Goal: Task Accomplishment & Management: Use online tool/utility

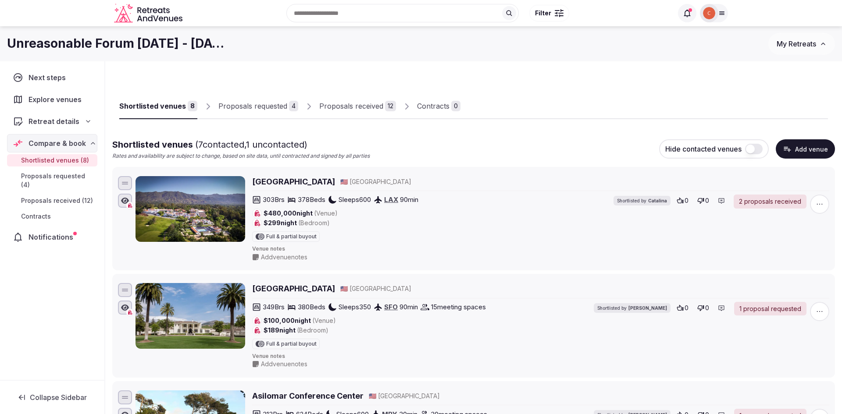
click at [270, 107] on div "Proposals requested" at bounding box center [252, 106] width 69 height 11
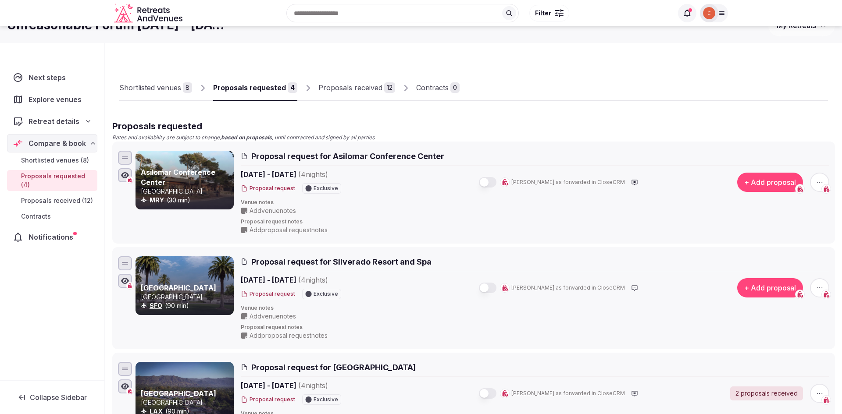
scroll to position [24, 0]
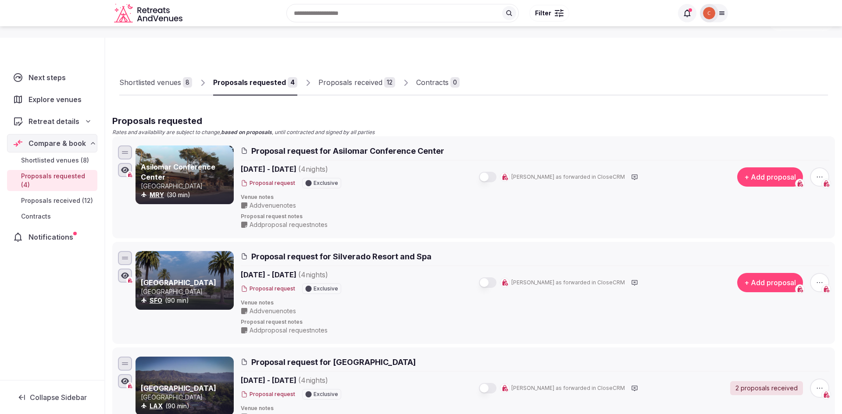
click at [751, 174] on button "+ Add proposal" at bounding box center [770, 176] width 66 height 19
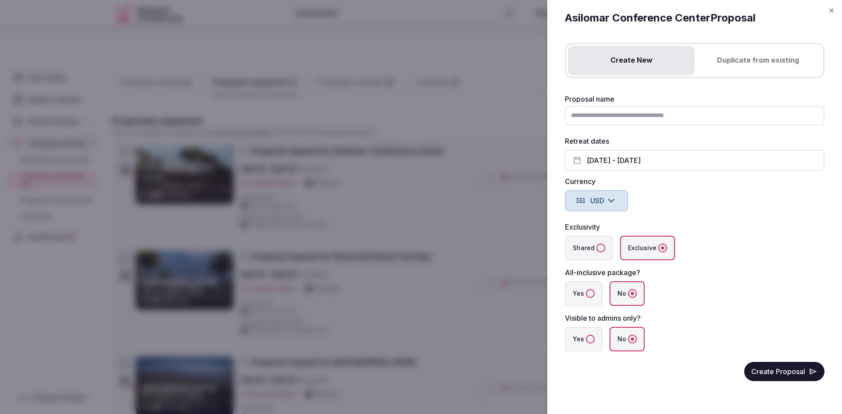
click at [833, 11] on icon "button" at bounding box center [830, 10] width 7 height 7
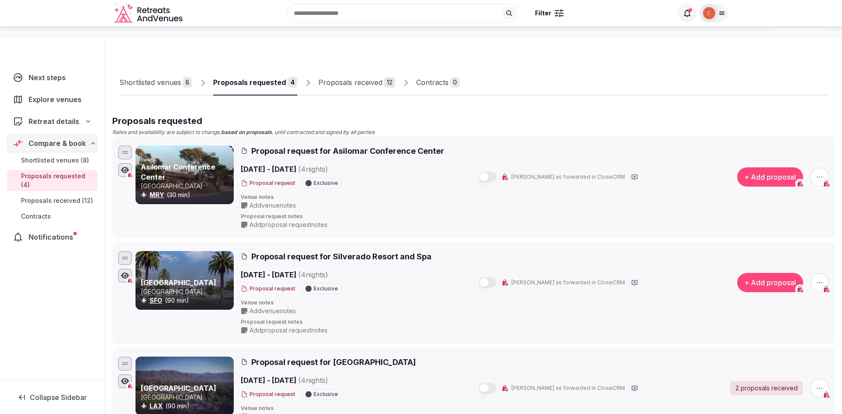
click at [365, 76] on link "Proposals received 12" at bounding box center [356, 82] width 77 height 25
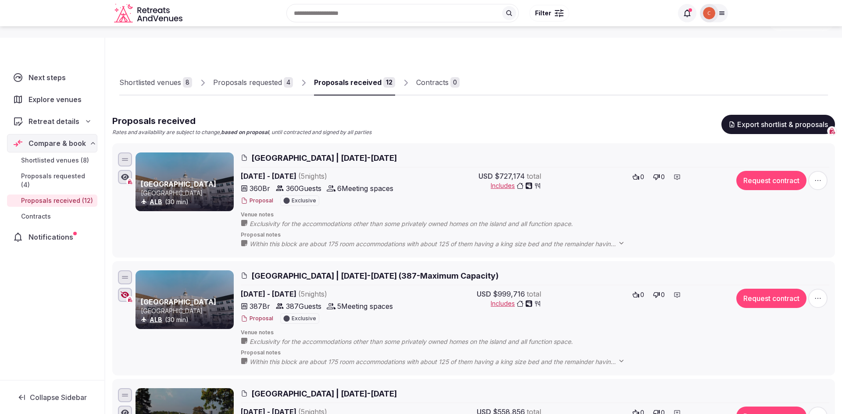
click at [244, 87] on div "Proposals requested" at bounding box center [247, 82] width 69 height 11
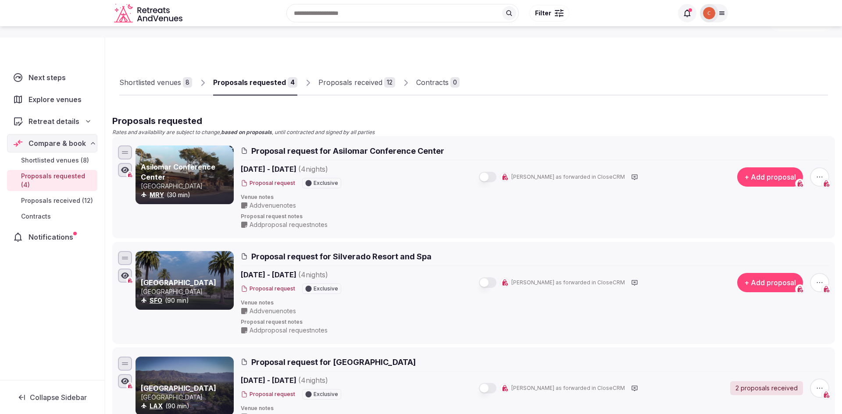
click at [763, 181] on button "+ Add proposal" at bounding box center [770, 176] width 66 height 19
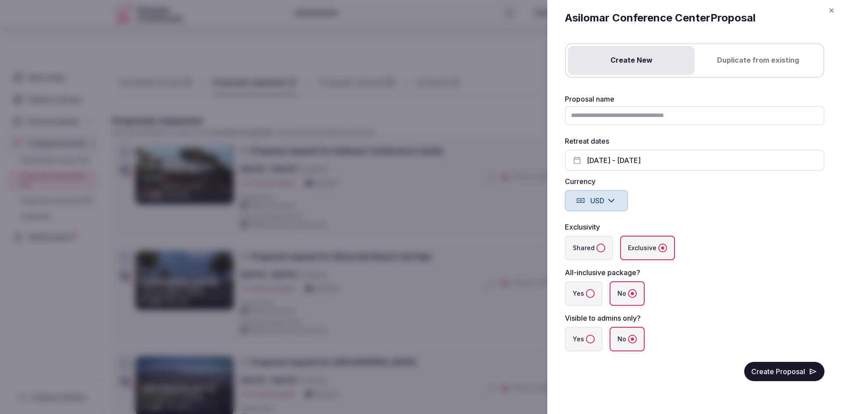
click at [752, 71] on button "Duplicate from existing" at bounding box center [757, 60] width 127 height 29
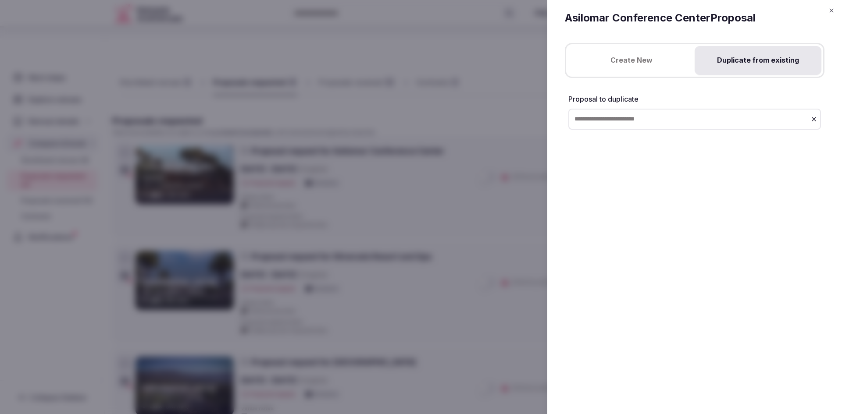
click at [646, 114] on input "text" at bounding box center [694, 119] width 252 height 21
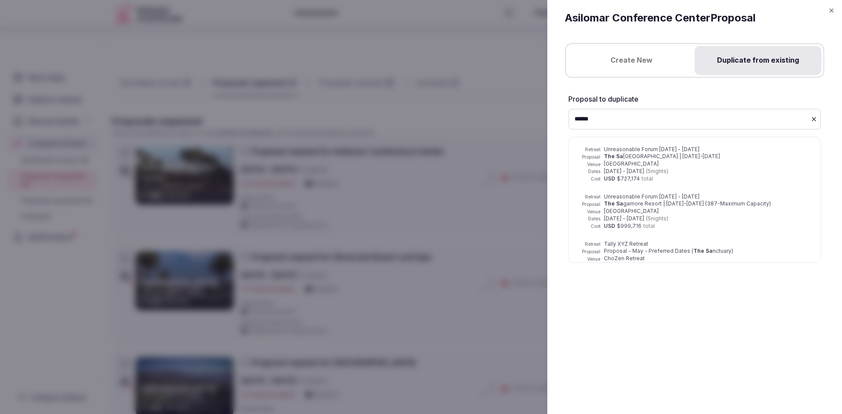
type input "******"
click at [633, 201] on span "gamore Resort | [DATE]-[DATE] (387-Maximum Capacity)" at bounding box center [697, 203] width 148 height 7
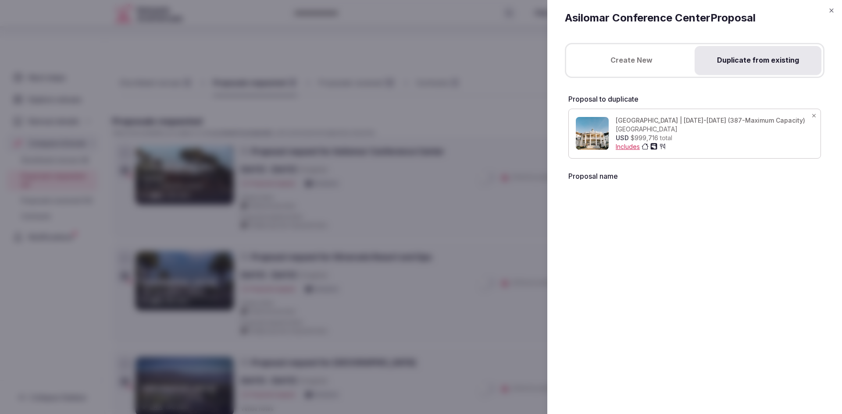
scroll to position [23, 0]
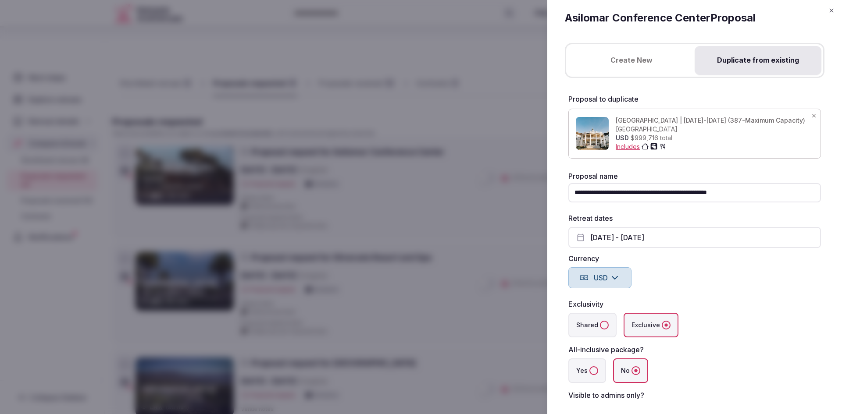
drag, startPoint x: 637, startPoint y: 192, endPoint x: 546, endPoint y: 188, distance: 91.2
click at [549, 188] on div "**********" at bounding box center [694, 207] width 295 height 414
paste input "**********"
click at [776, 193] on input "**********" at bounding box center [694, 192] width 252 height 19
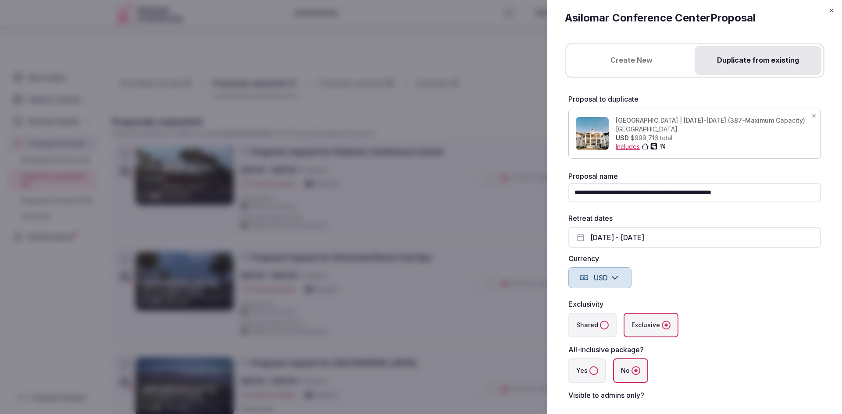
click at [668, 193] on input "**********" at bounding box center [694, 192] width 252 height 19
click at [681, 192] on input "**********" at bounding box center [694, 192] width 252 height 19
click at [679, 192] on input "**********" at bounding box center [694, 192] width 252 height 19
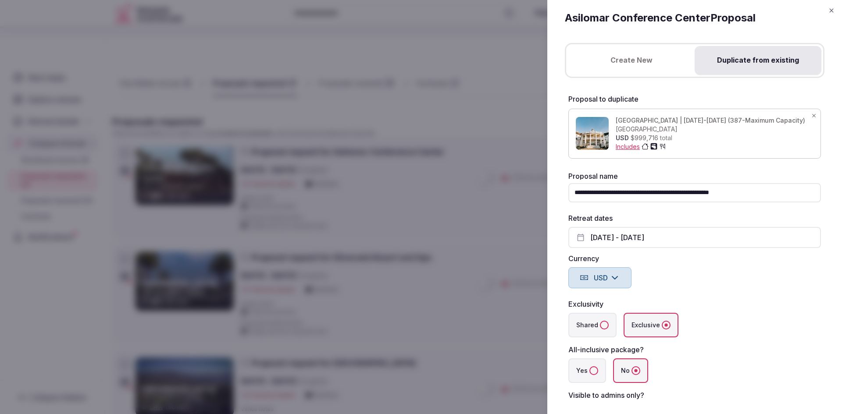
click at [679, 192] on input "**********" at bounding box center [694, 192] width 252 height 19
click at [684, 190] on input "**********" at bounding box center [694, 192] width 252 height 19
type input "**********"
click at [712, 261] on label "Currency" at bounding box center [694, 258] width 252 height 7
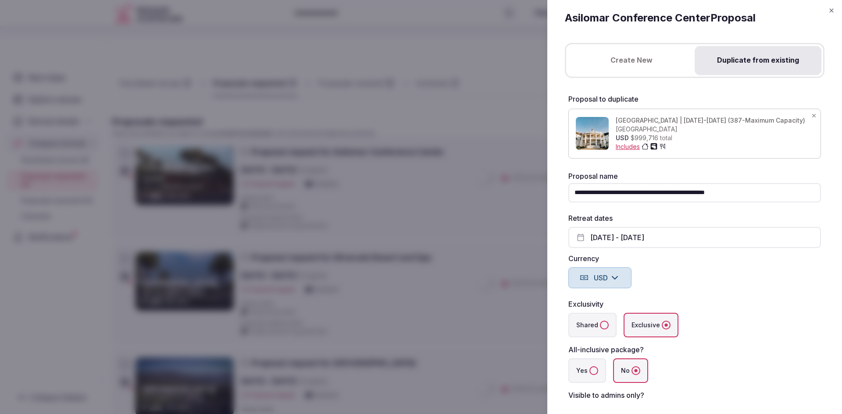
click at [681, 243] on button "[DATE] - [DATE]" at bounding box center [694, 237] width 252 height 21
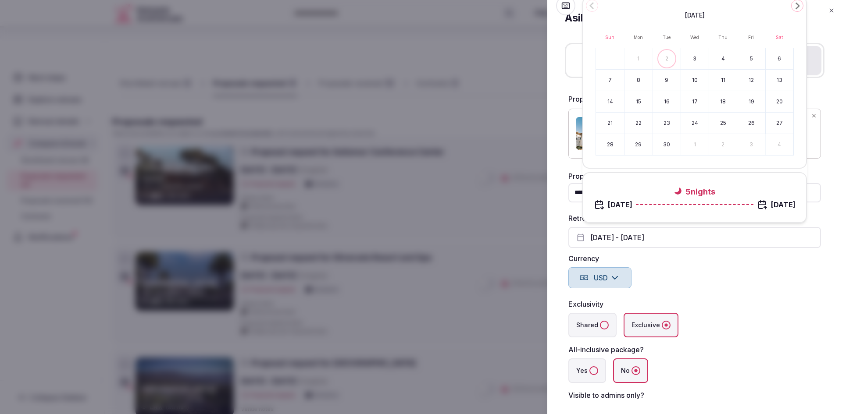
click at [796, 11] on button "Go to the Next Month" at bounding box center [797, 6] width 12 height 12
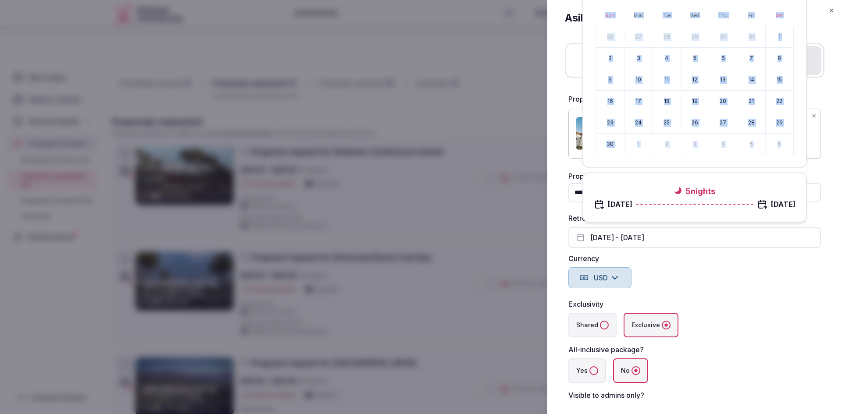
click at [796, 11] on div "[DATE] Sun Mon Tue Wed Thu Fri Sat 26 27 28 29 30 31 1 2 3 4 5 6 7 8 9 10 11 12…" at bounding box center [694, 71] width 224 height 194
click at [789, 100] on button "22" at bounding box center [779, 101] width 28 height 21
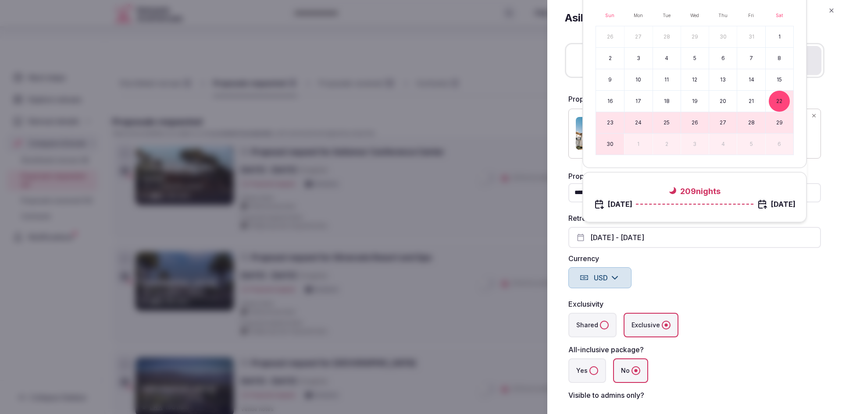
click at [750, 316] on div "Shared Exclusive" at bounding box center [694, 325] width 252 height 25
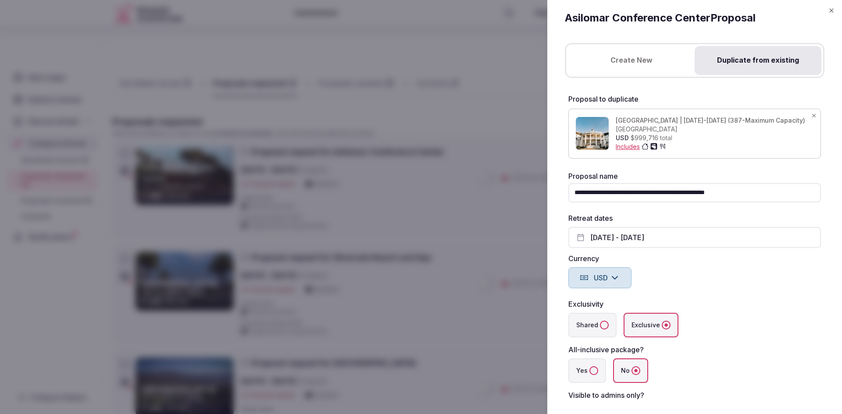
click at [644, 234] on button "[DATE] - [DATE]" at bounding box center [694, 237] width 252 height 21
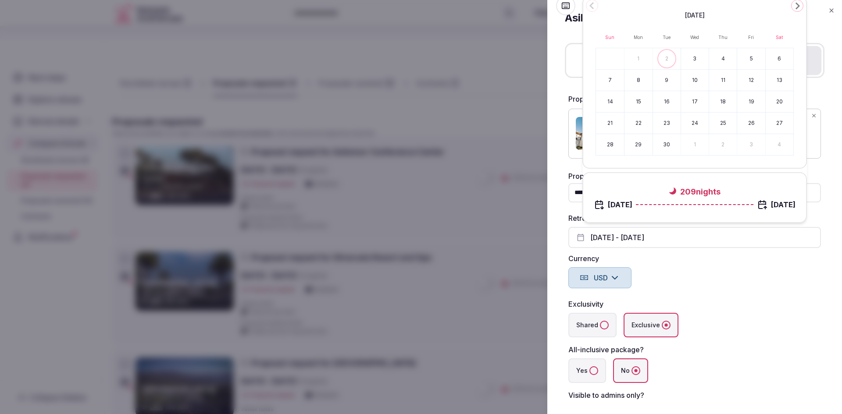
click at [810, 304] on div "Exclusivity" at bounding box center [694, 304] width 252 height 11
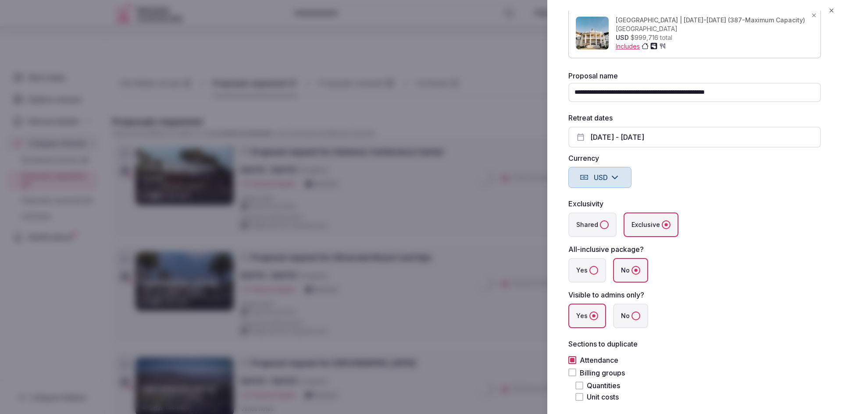
scroll to position [109, 0]
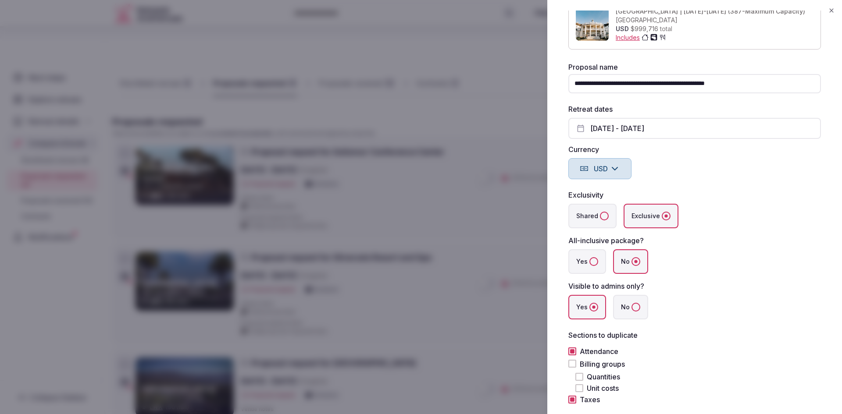
click at [709, 135] on button "[DATE] - [DATE]" at bounding box center [694, 128] width 252 height 21
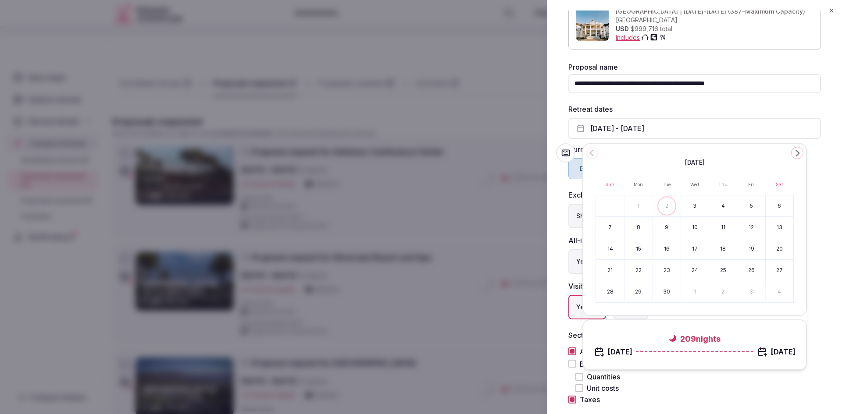
click at [792, 153] on icon "Go to the Next Month" at bounding box center [797, 153] width 11 height 11
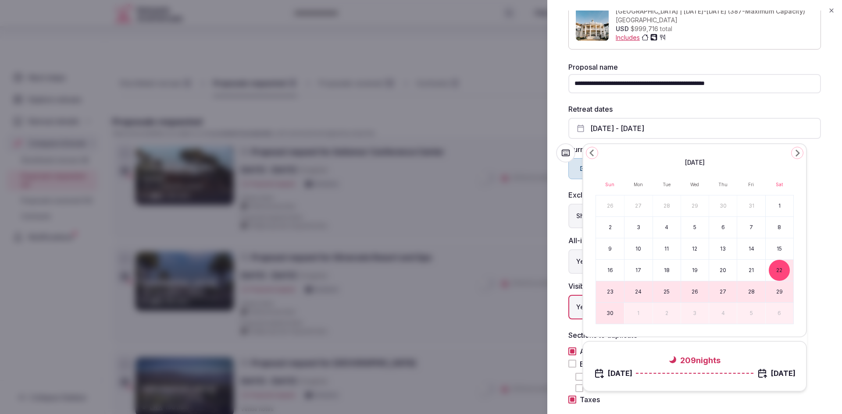
click at [792, 153] on icon "Go to the Next Month" at bounding box center [797, 153] width 11 height 11
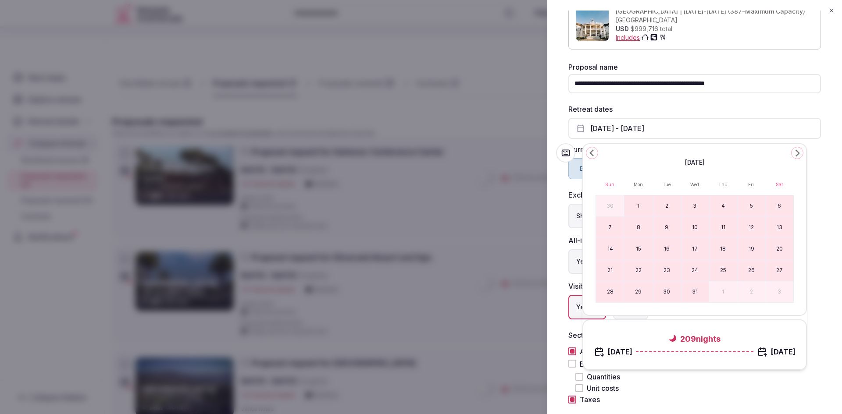
click at [792, 153] on icon "Go to the Next Month" at bounding box center [797, 153] width 11 height 11
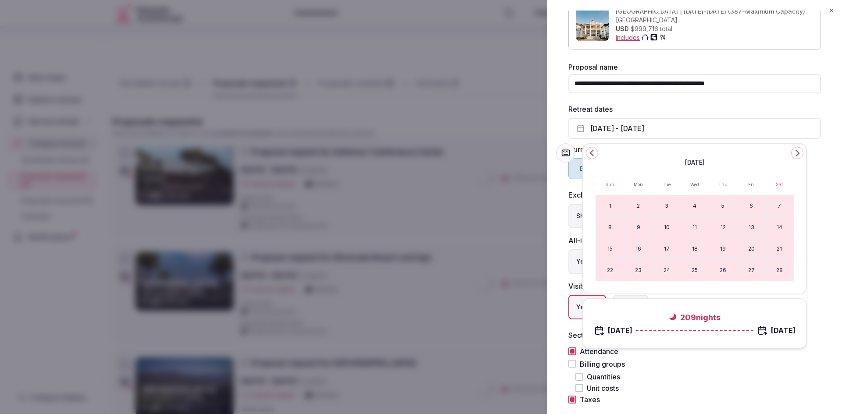
click at [792, 153] on icon "Go to the Next Month" at bounding box center [797, 153] width 11 height 11
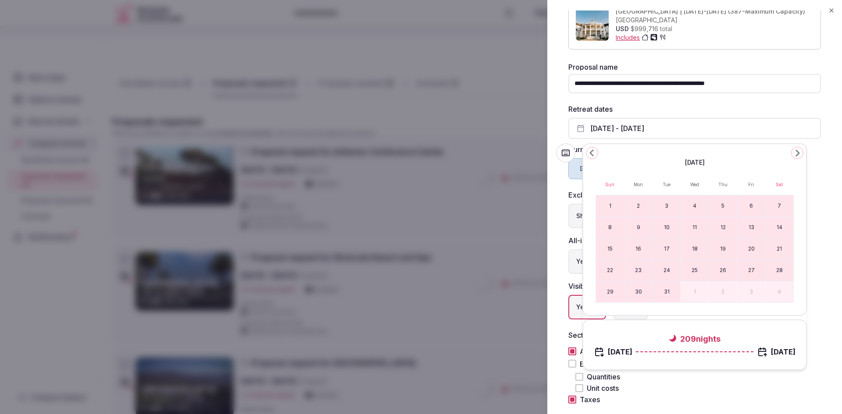
click at [792, 153] on icon "Go to the Next Month" at bounding box center [797, 153] width 11 height 11
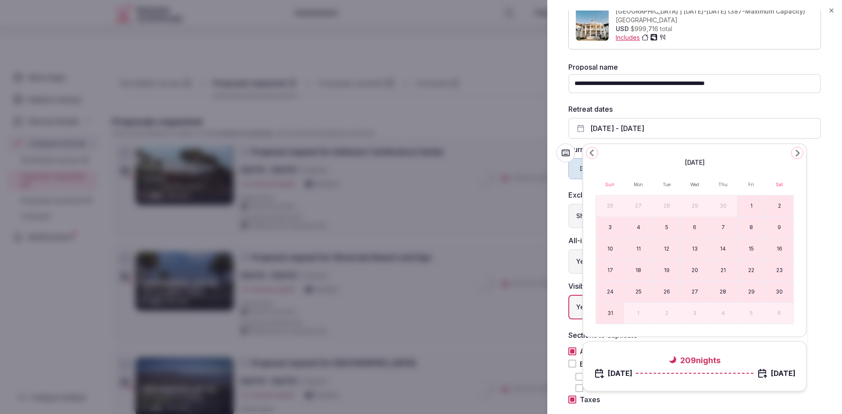
click at [792, 153] on icon "Go to the Next Month" at bounding box center [797, 153] width 11 height 11
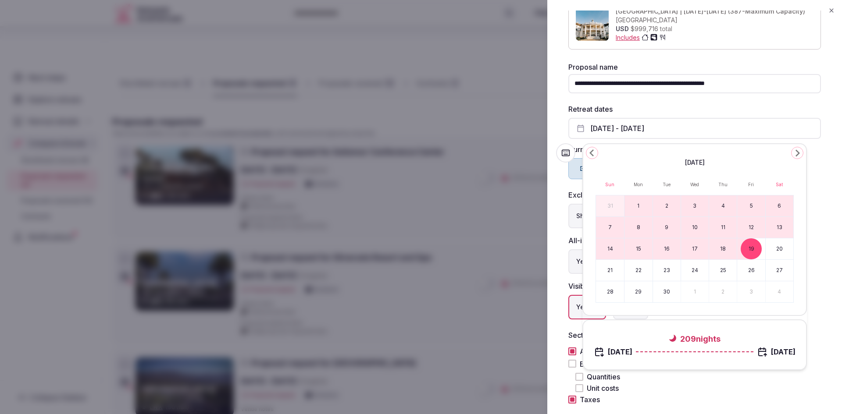
click at [611, 246] on button "14" at bounding box center [610, 248] width 28 height 21
click at [728, 249] on button "18" at bounding box center [723, 248] width 28 height 21
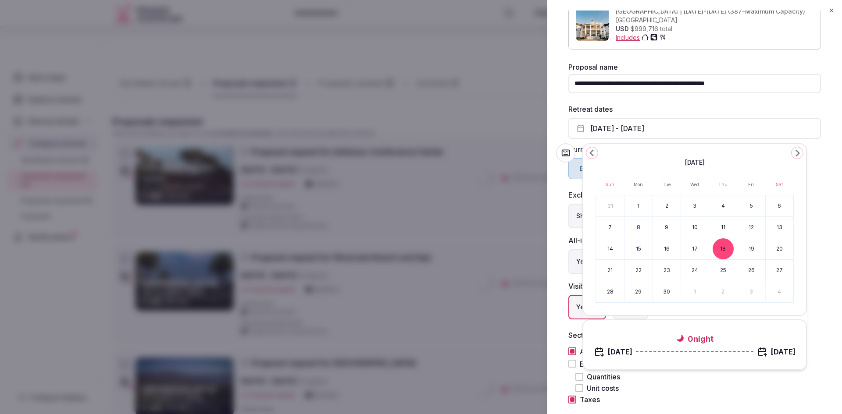
click at [611, 249] on button "14" at bounding box center [610, 248] width 28 height 21
click at [592, 153] on icon "Go to the Previous Month" at bounding box center [591, 153] width 11 height 11
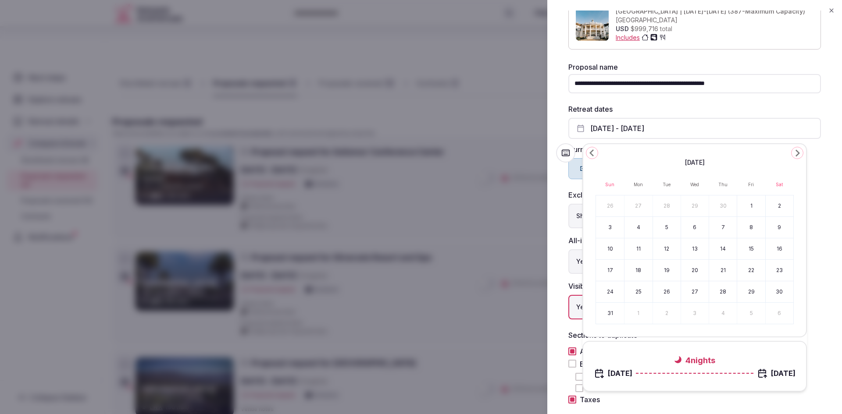
click at [795, 153] on icon "Go to the Next Month" at bounding box center [797, 153] width 11 height 11
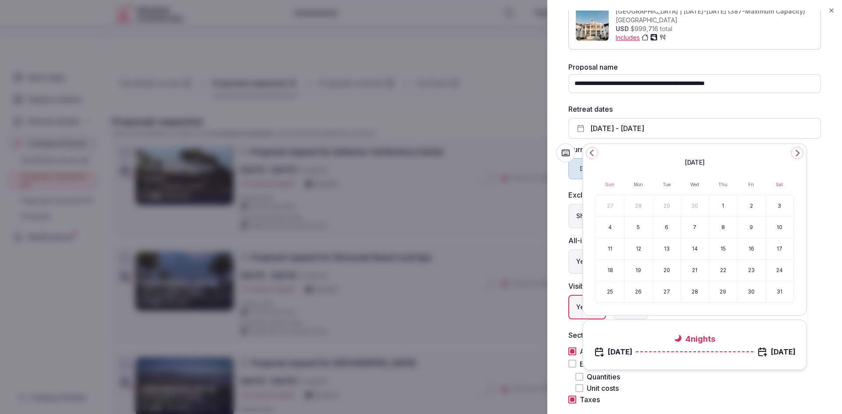
click at [795, 153] on icon "Go to the Next Month" at bounding box center [797, 153] width 11 height 11
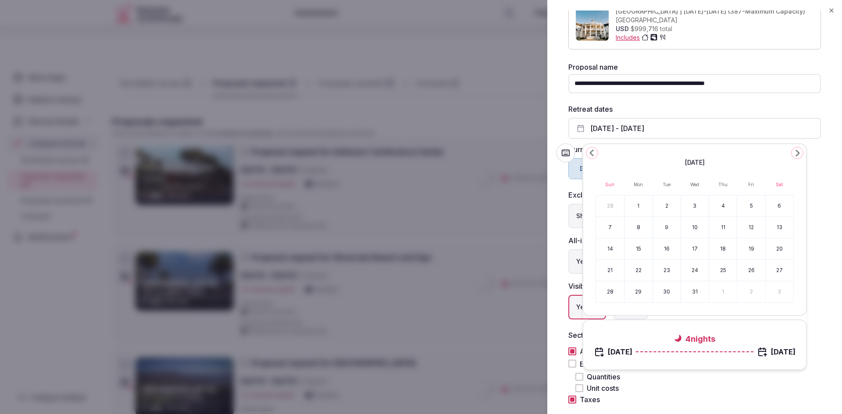
click at [795, 153] on icon "Go to the Next Month" at bounding box center [797, 153] width 11 height 11
click at [604, 228] on button "2" at bounding box center [610, 227] width 28 height 21
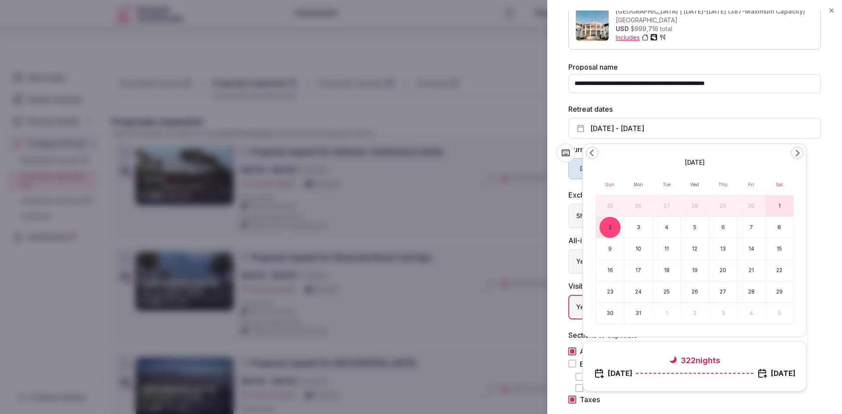
click at [723, 226] on button "6" at bounding box center [723, 227] width 28 height 21
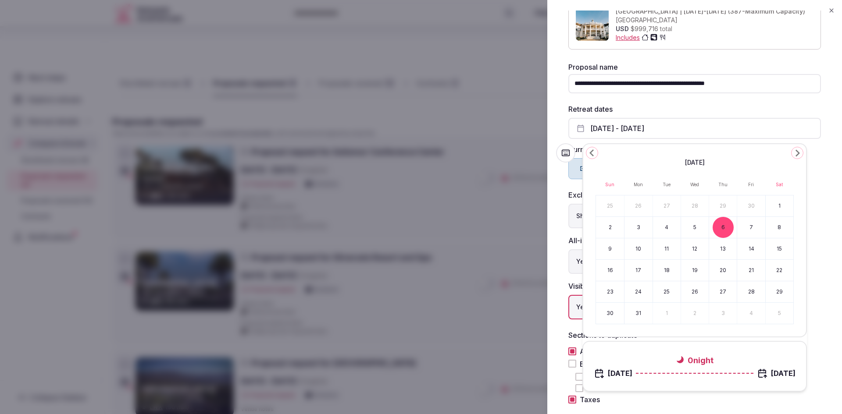
click at [604, 229] on button "2" at bounding box center [610, 227] width 28 height 21
click at [762, 110] on div "Retreat dates [DATE] - [DATE]" at bounding box center [694, 121] width 252 height 35
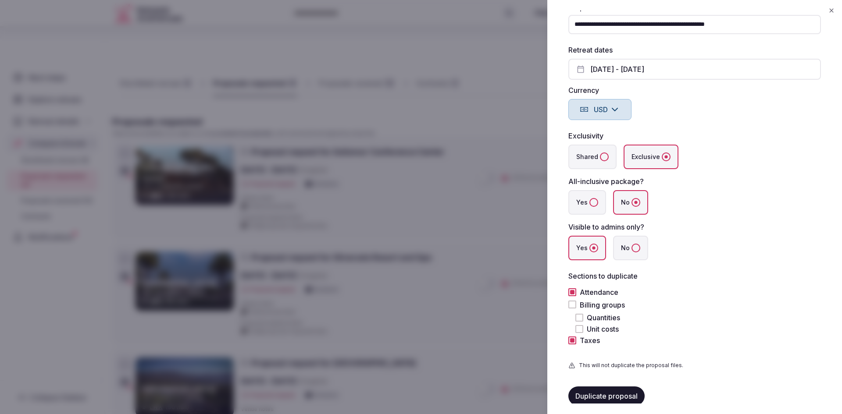
scroll to position [170, 0]
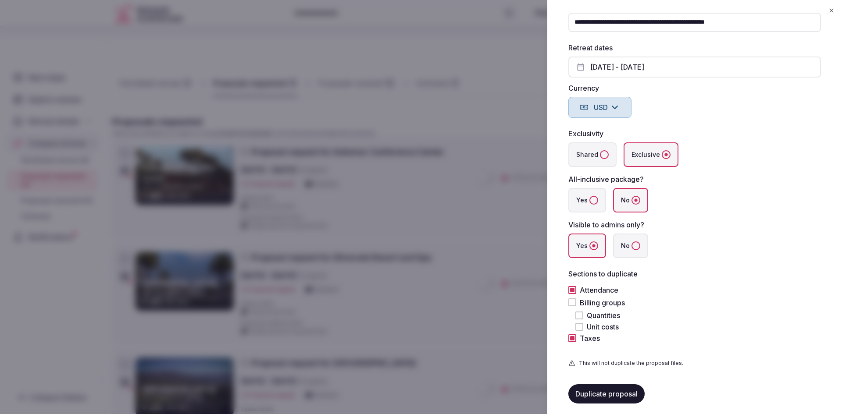
click at [574, 298] on button "Billing groups" at bounding box center [572, 302] width 8 height 8
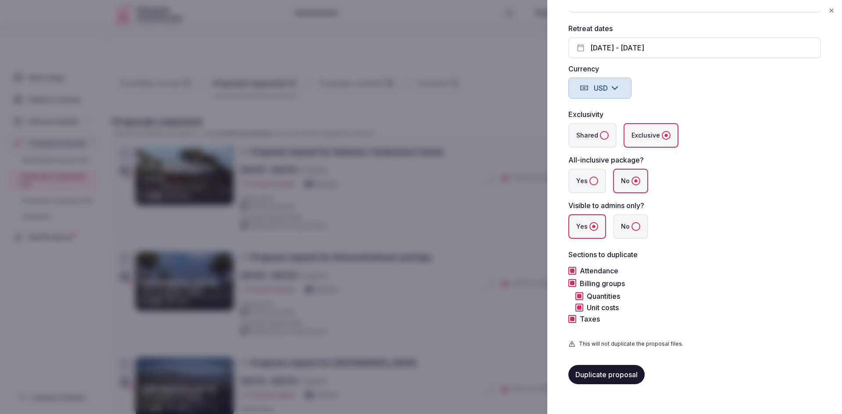
scroll to position [189, 0]
click at [608, 374] on button "Duplicate proposal" at bounding box center [606, 375] width 76 height 19
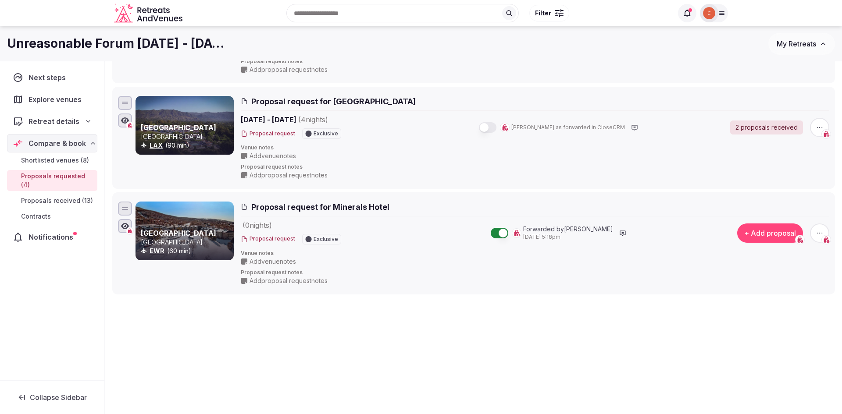
scroll to position [284, 0]
